Goal: Task Accomplishment & Management: Manage account settings

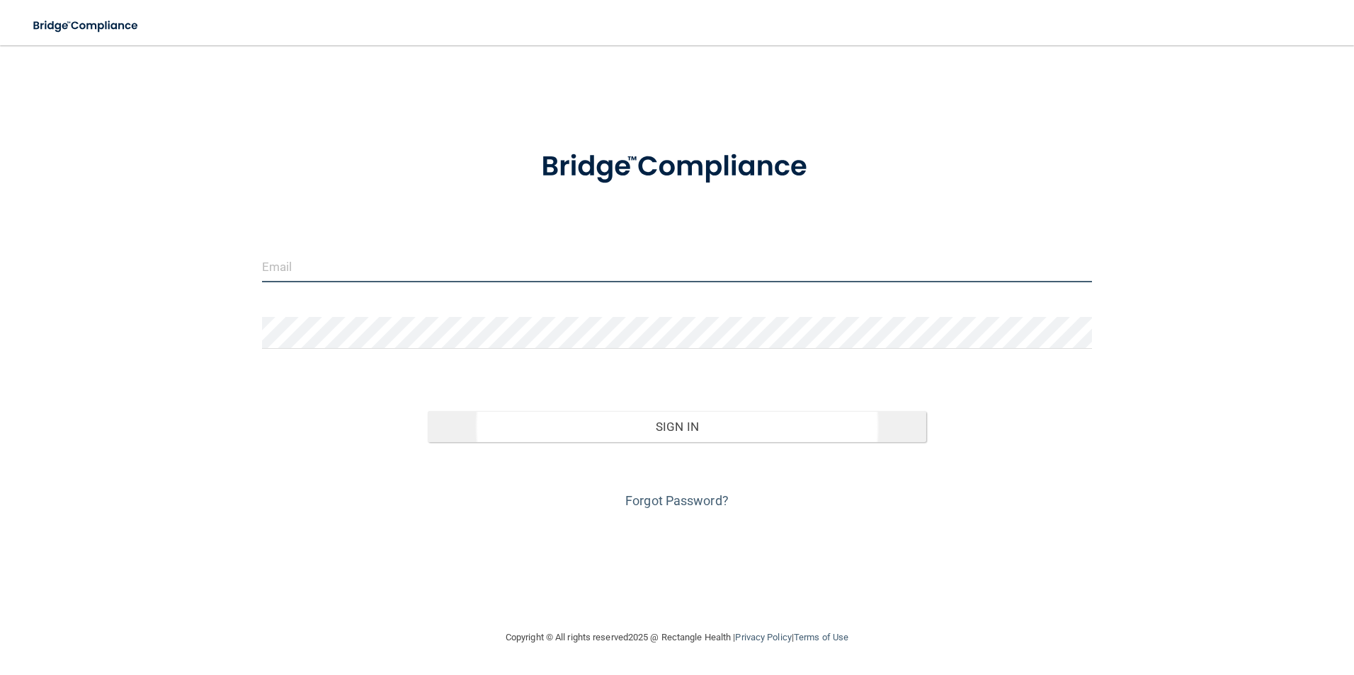
type input "[EMAIL_ADDRESS][DOMAIN_NAME]"
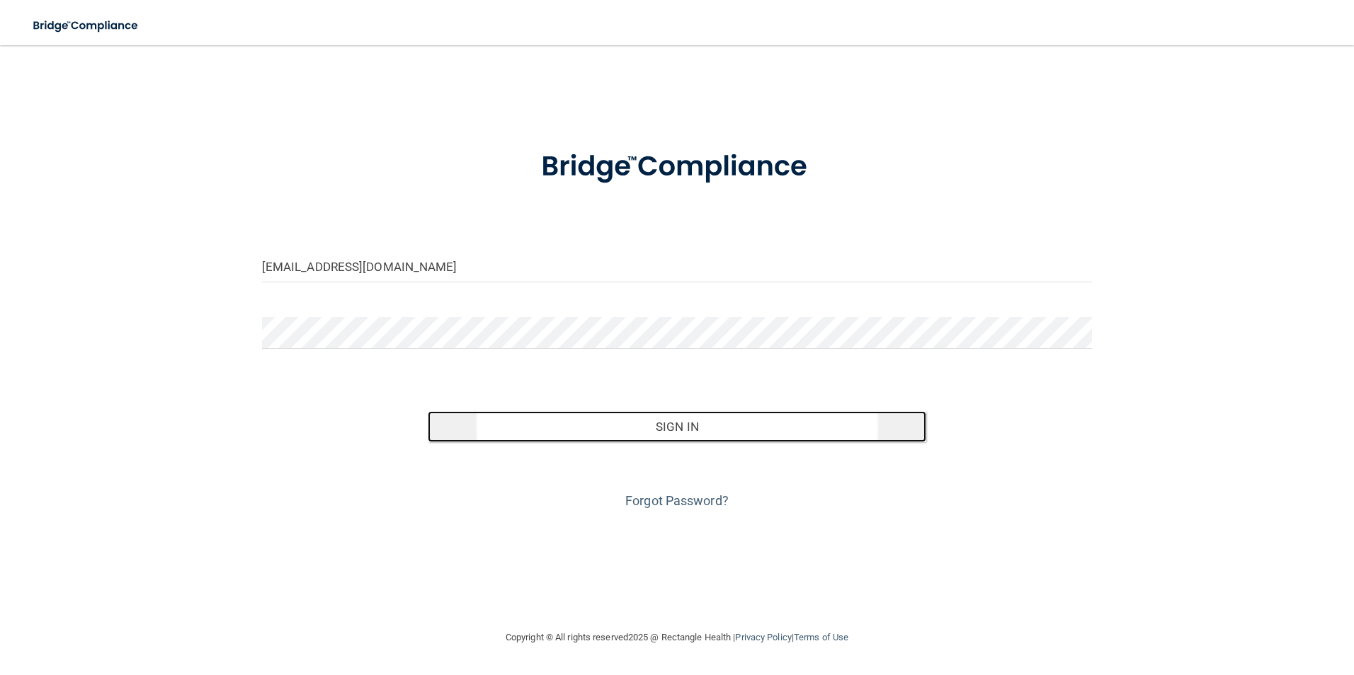
click at [665, 429] on button "Sign In" at bounding box center [677, 426] width 498 height 31
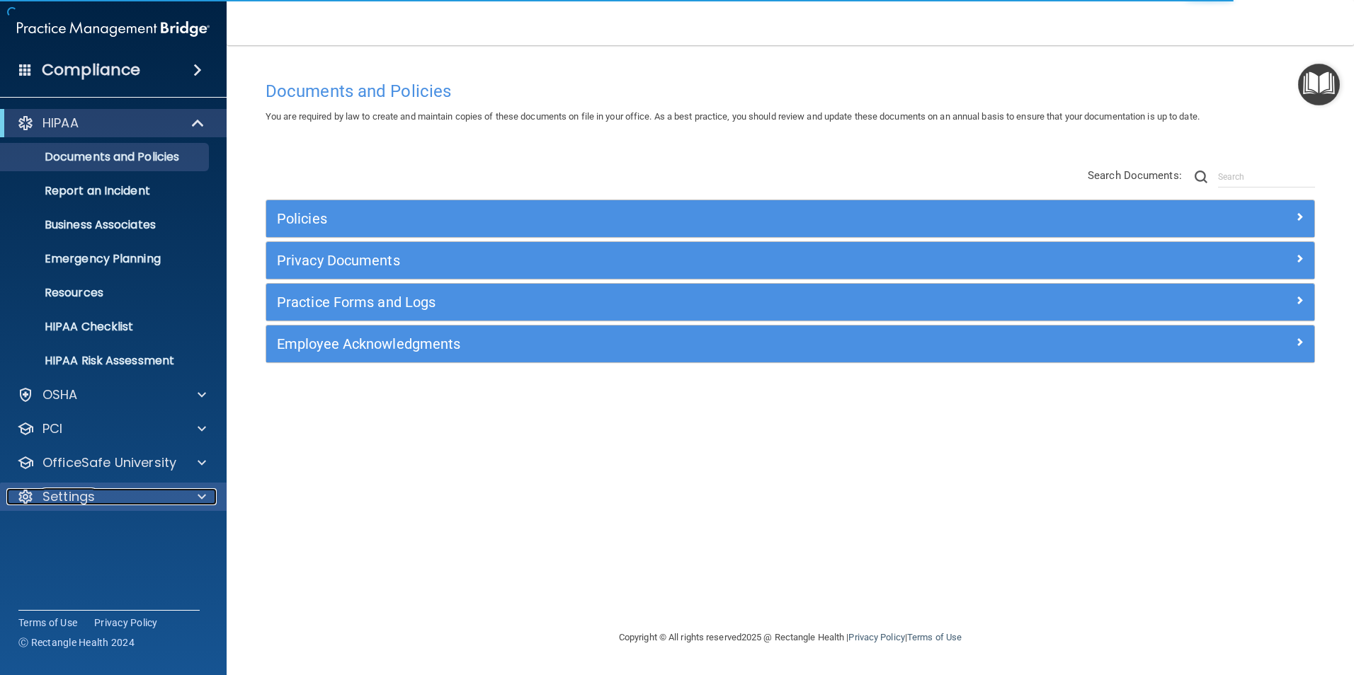
click at [202, 495] on span at bounding box center [202, 497] width 8 height 17
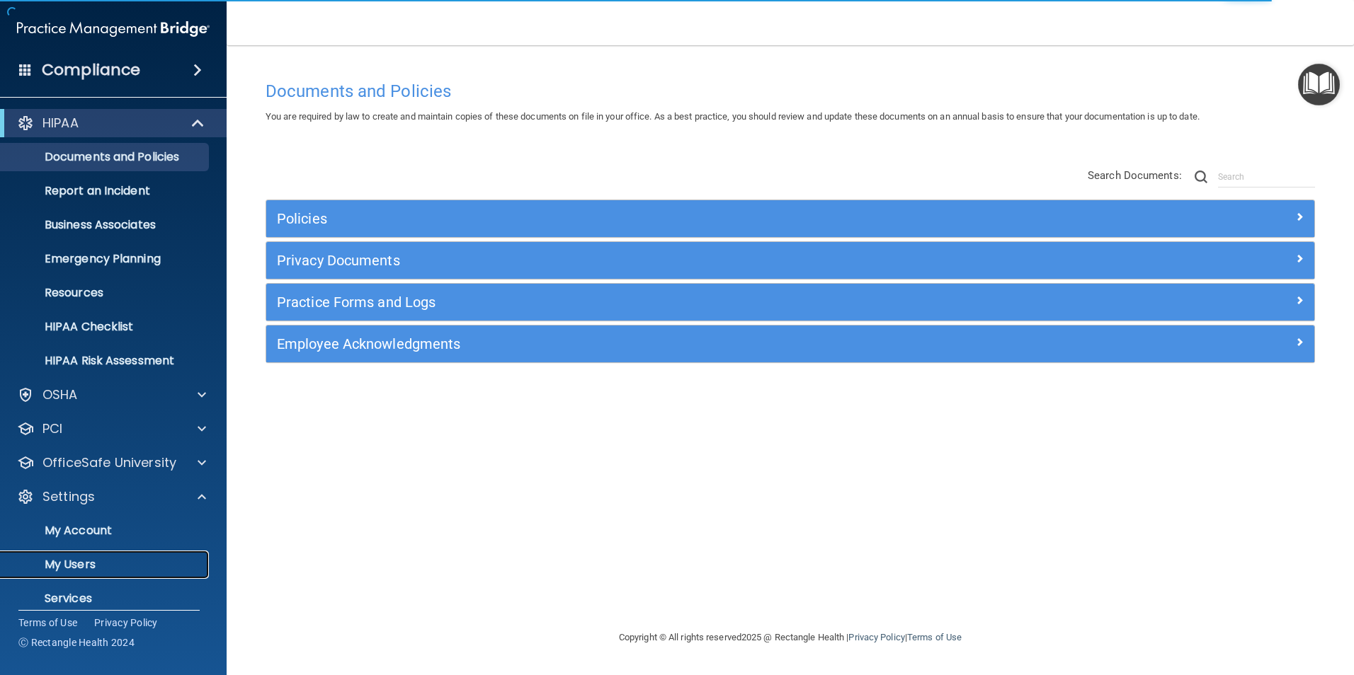
click at [81, 558] on p "My Users" at bounding box center [105, 565] width 193 height 14
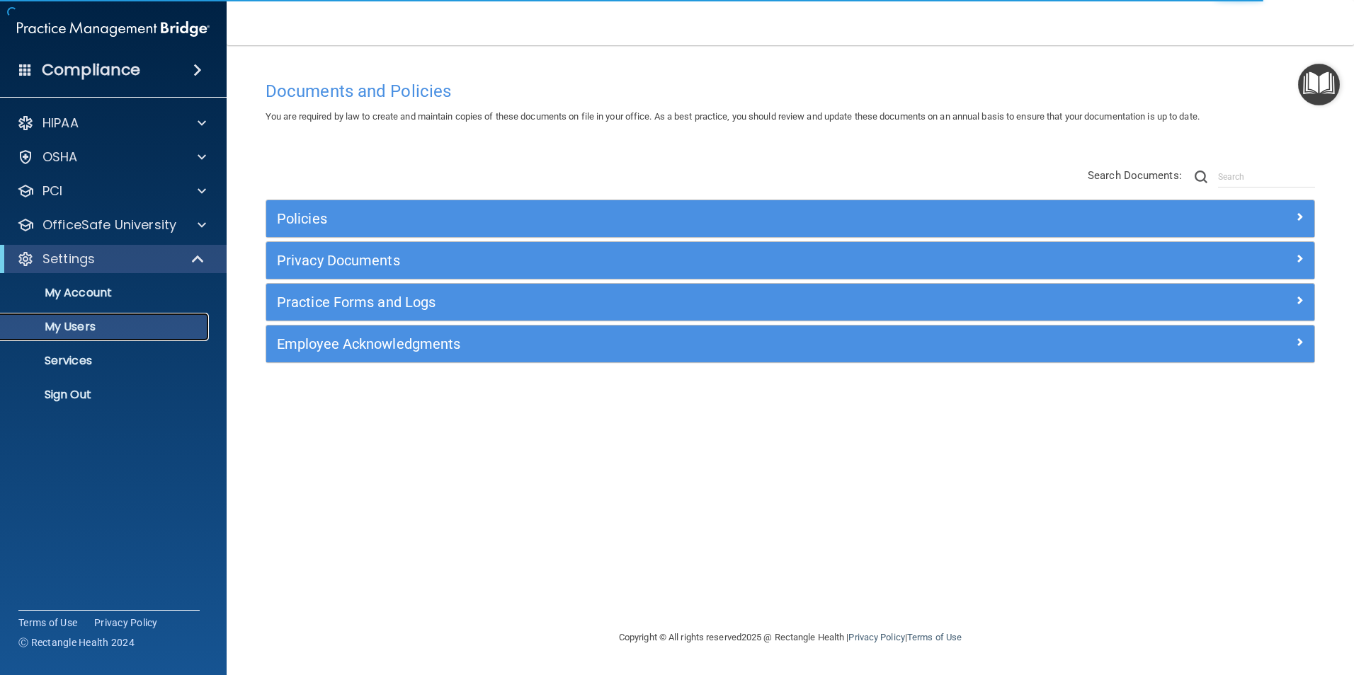
select select "20"
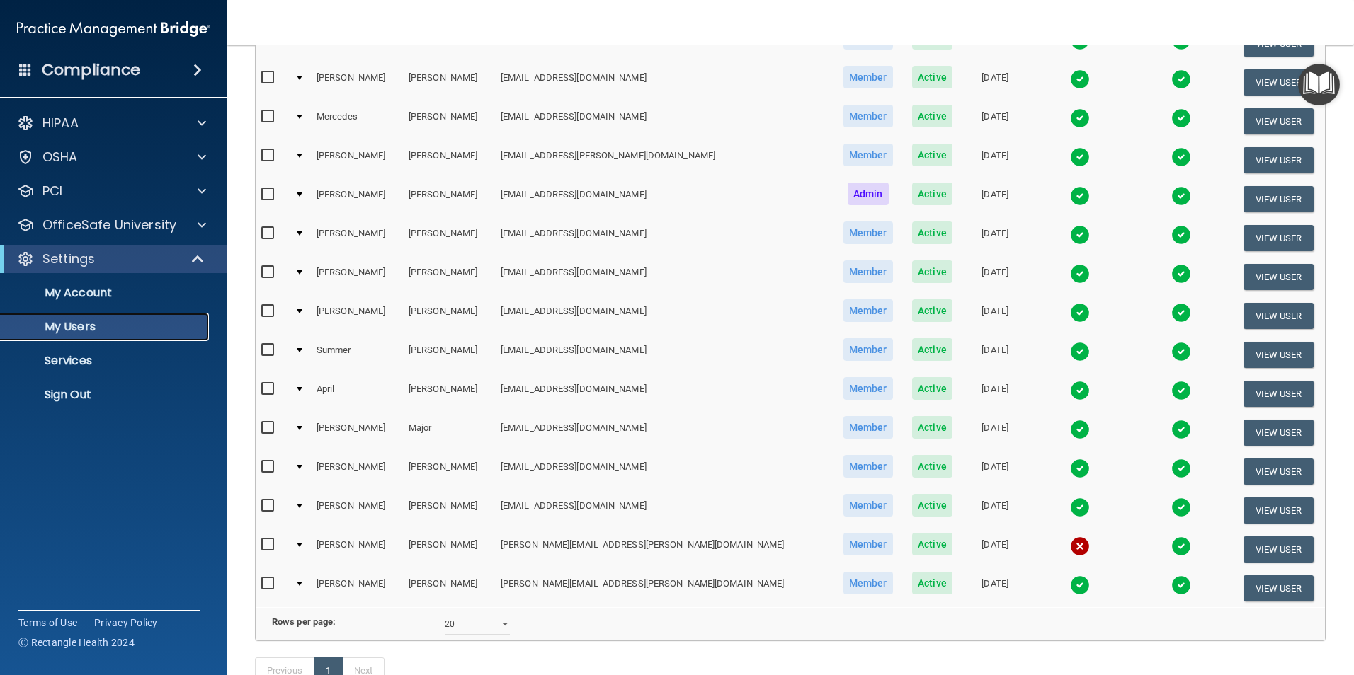
scroll to position [212, 0]
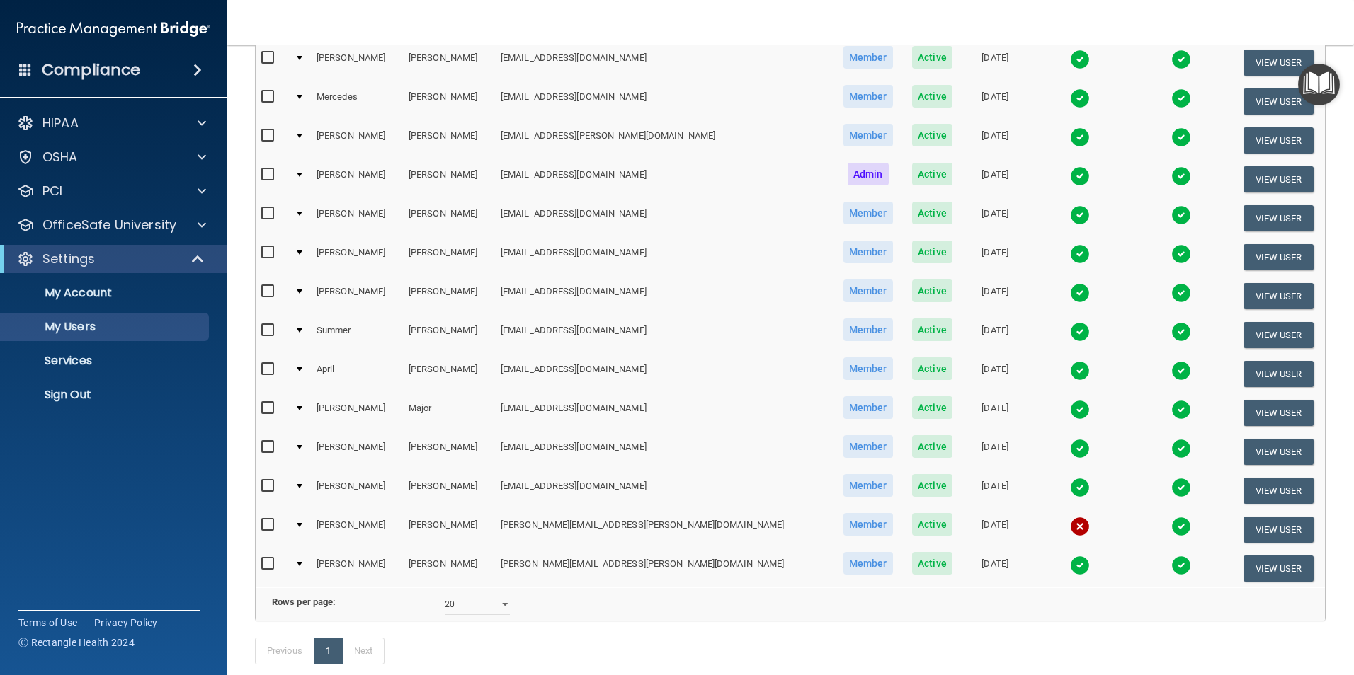
click at [265, 523] on input "checkbox" at bounding box center [269, 525] width 16 height 11
checkbox input "true"
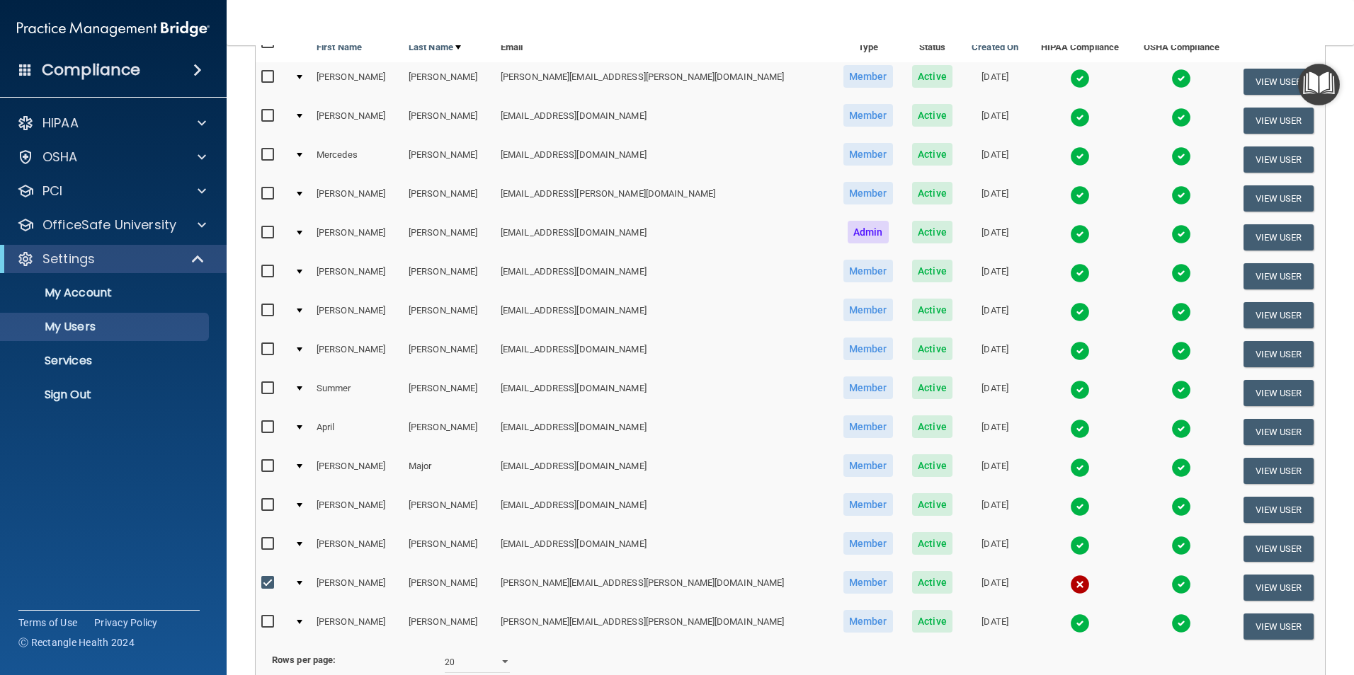
scroll to position [0, 0]
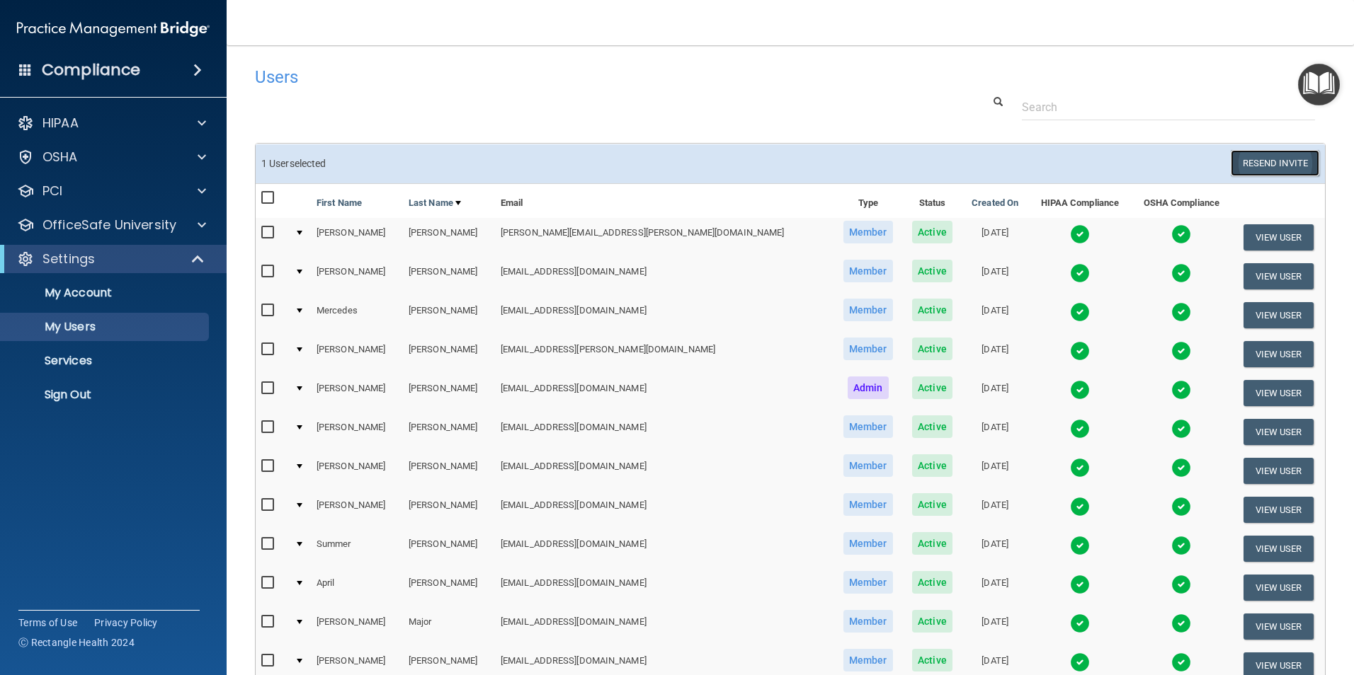
click at [1256, 164] on button "Resend Invite" at bounding box center [1274, 163] width 88 height 26
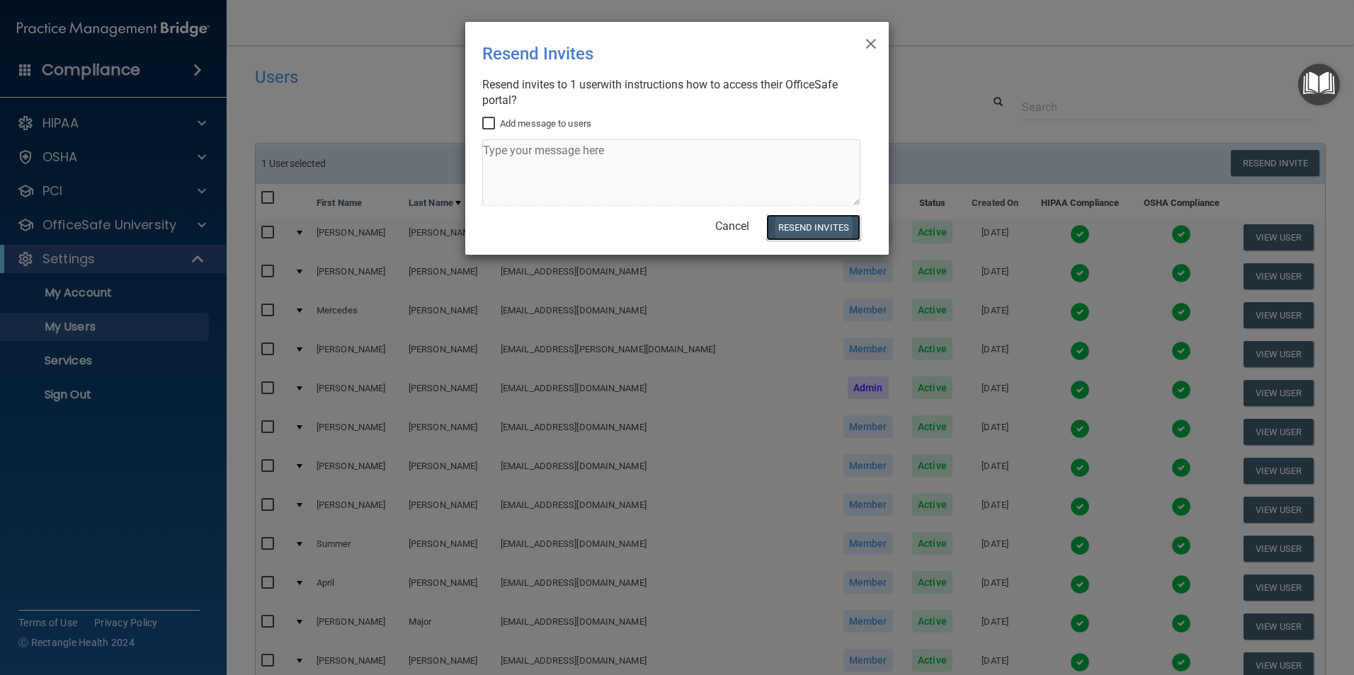
click at [808, 225] on button "Resend Invites" at bounding box center [813, 228] width 94 height 26
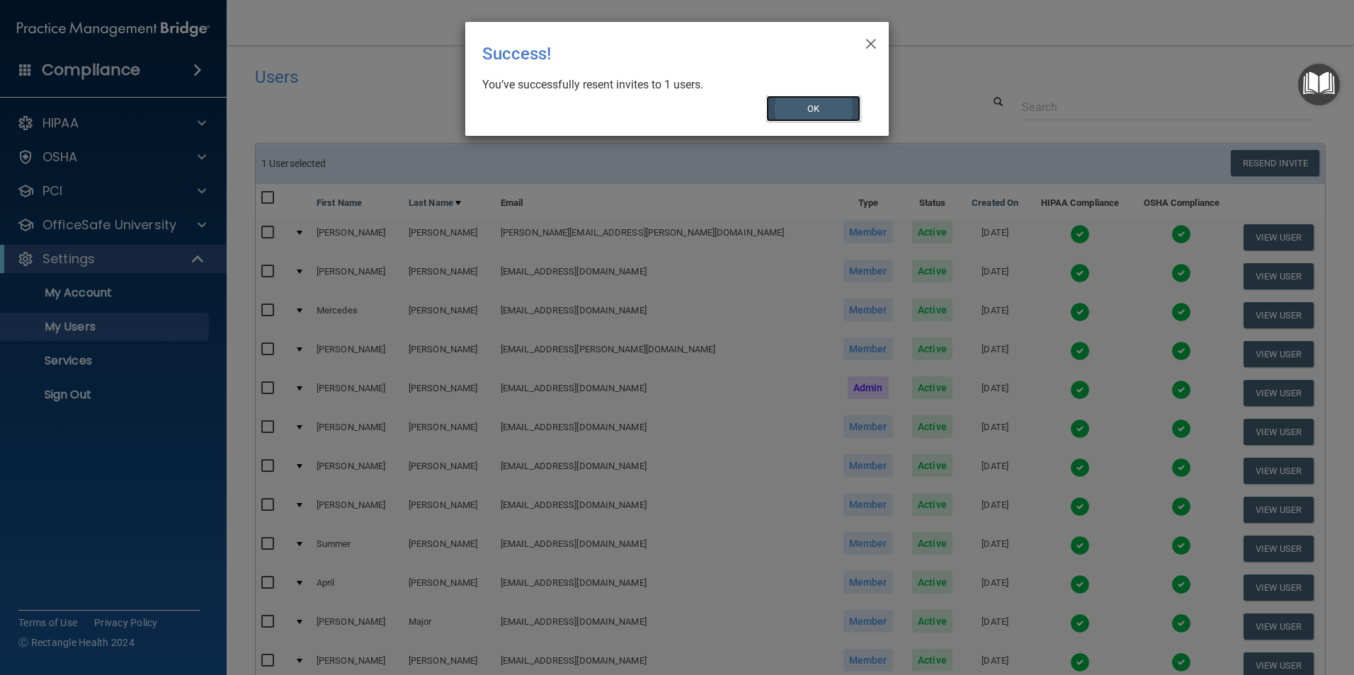
click at [818, 106] on button "OK" at bounding box center [813, 109] width 95 height 26
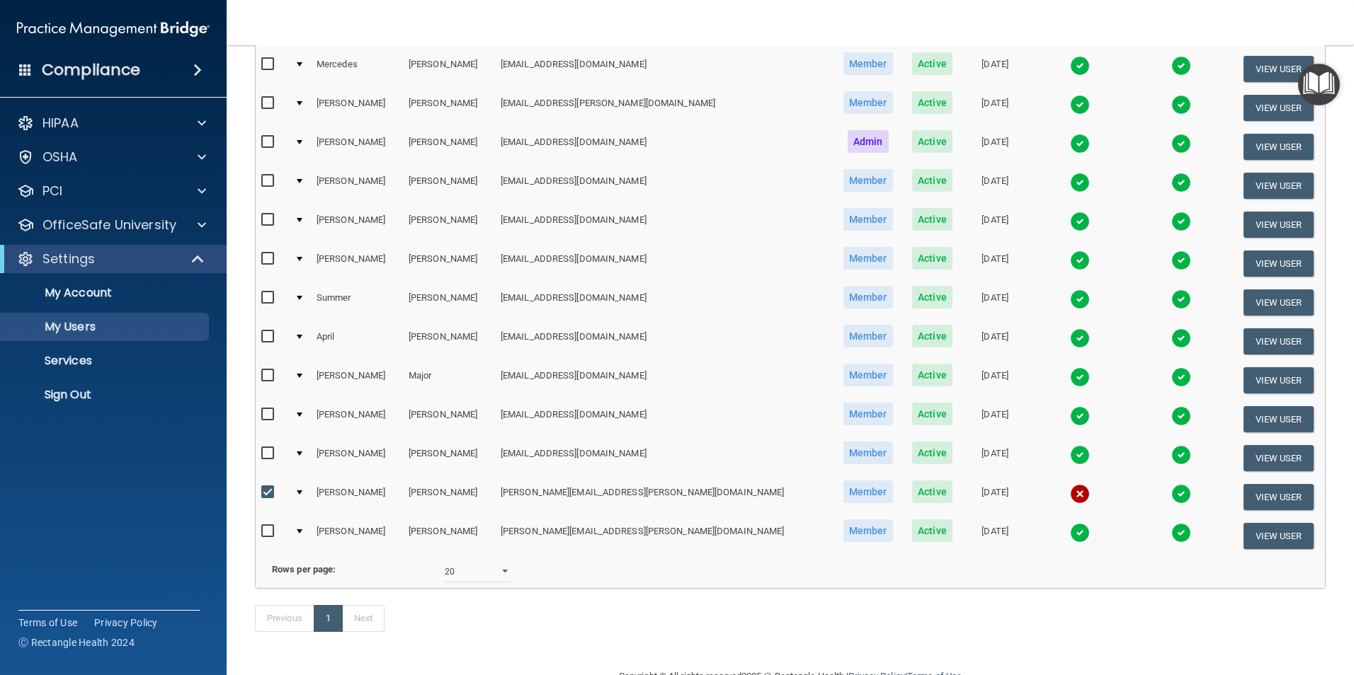
scroll to position [303, 0]
